Goal: Information Seeking & Learning: Understand process/instructions

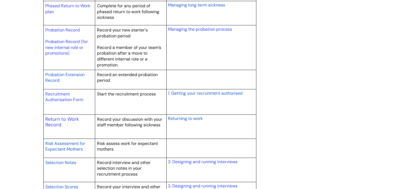
scroll to position [776, 0]
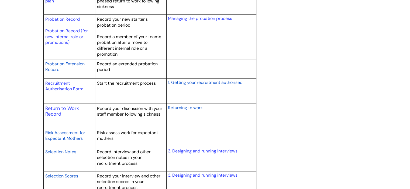
click at [175, 106] on span "Returning to work" at bounding box center [185, 108] width 35 height 6
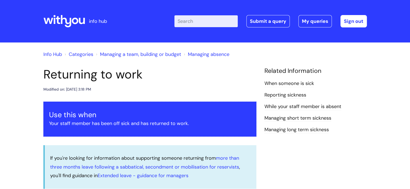
click at [216, 120] on p "Your staff member has been off sick and has returned to work." at bounding box center [150, 123] width 202 height 9
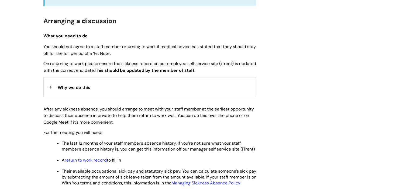
scroll to position [183, 0]
click at [50, 88] on div "Why we do this" at bounding box center [150, 86] width 212 height 19
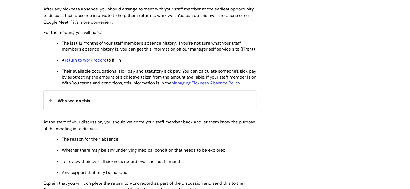
scroll to position [313, 0]
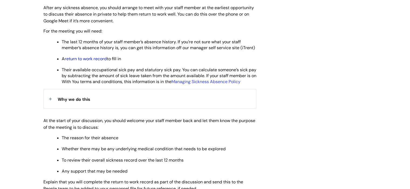
click at [88, 62] on link "return to work record" at bounding box center [86, 59] width 42 height 6
